Goal: Task Accomplishment & Management: Complete application form

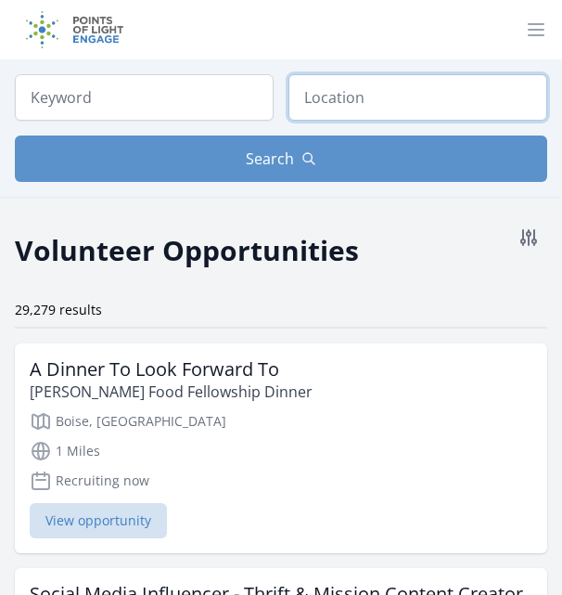
click at [306, 109] on input "text" at bounding box center [418, 97] width 259 height 46
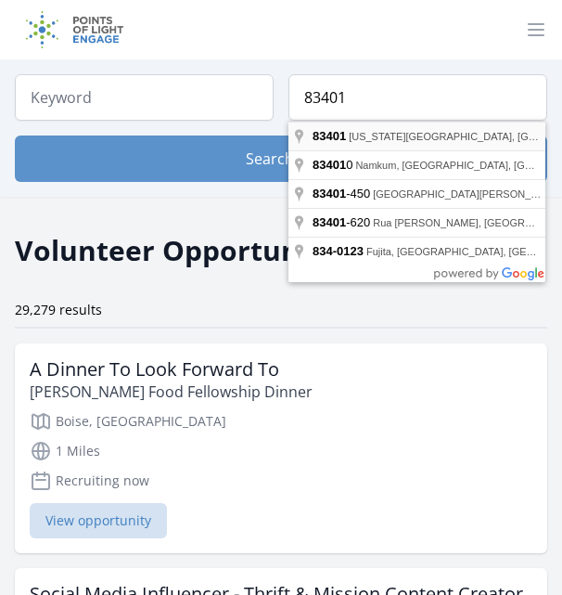
type input "[US_STATE][GEOGRAPHIC_DATA], [GEOGRAPHIC_DATA]"
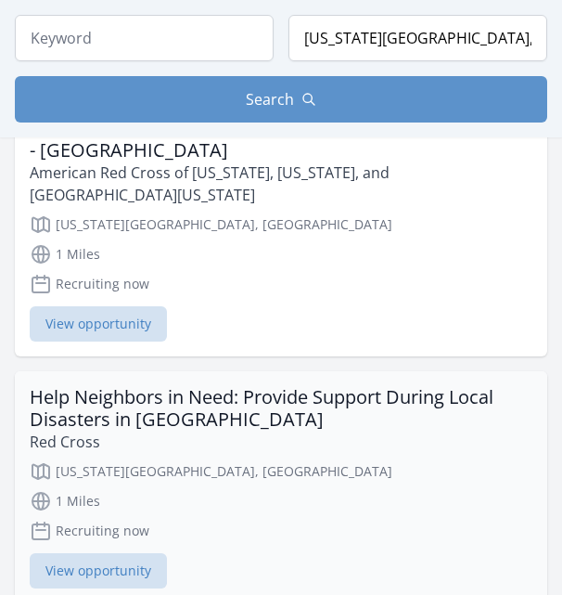
scroll to position [1776, 0]
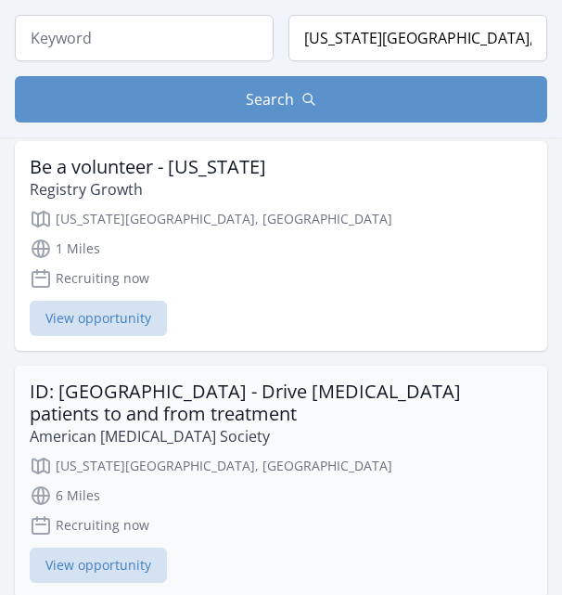
scroll to position [2755, 0]
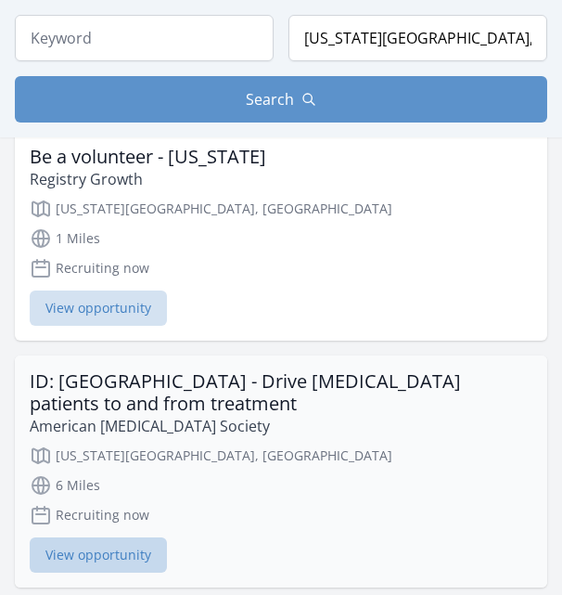
click at [140, 537] on span "View opportunity" at bounding box center [98, 554] width 137 height 35
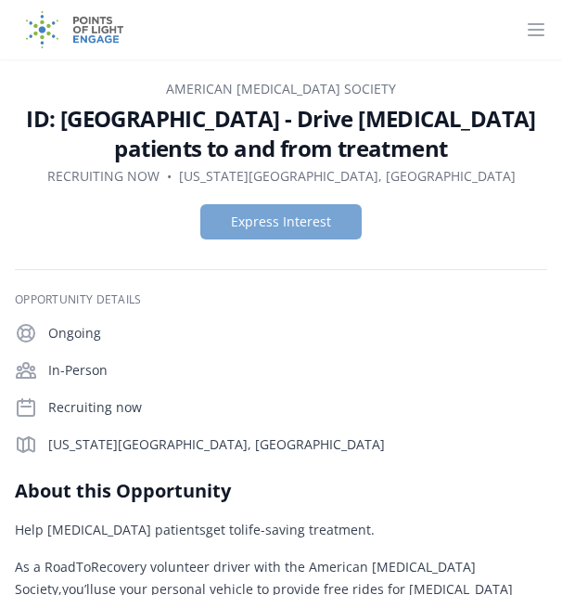
click at [286, 218] on button "Express Interest" at bounding box center [280, 221] width 161 height 35
